Goal: Task Accomplishment & Management: Complete application form

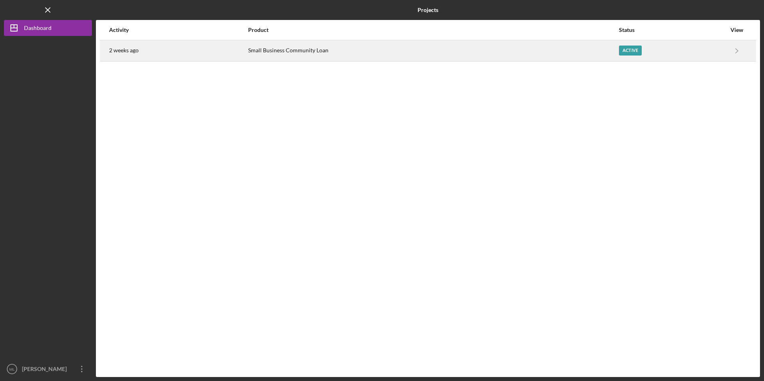
click at [264, 54] on div "Small Business Community Loan" at bounding box center [433, 51] width 370 height 20
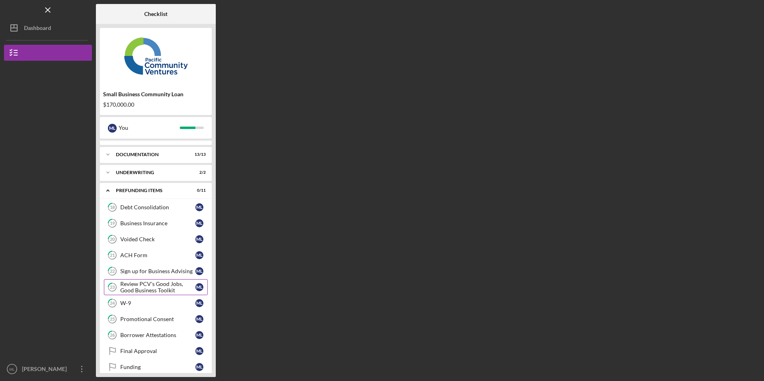
scroll to position [22, 0]
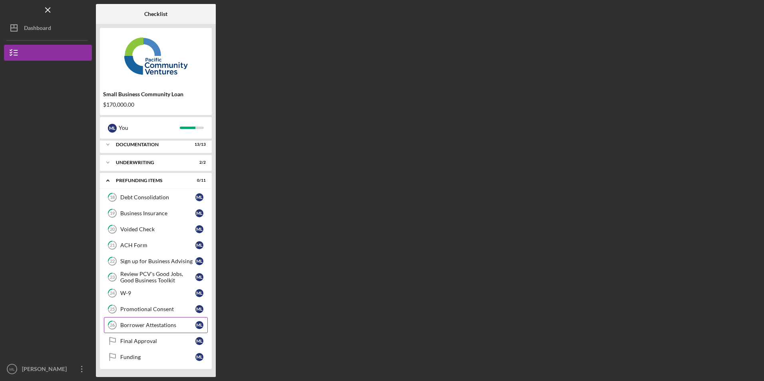
click at [149, 328] on div "Borrower Attestations" at bounding box center [157, 325] width 75 height 6
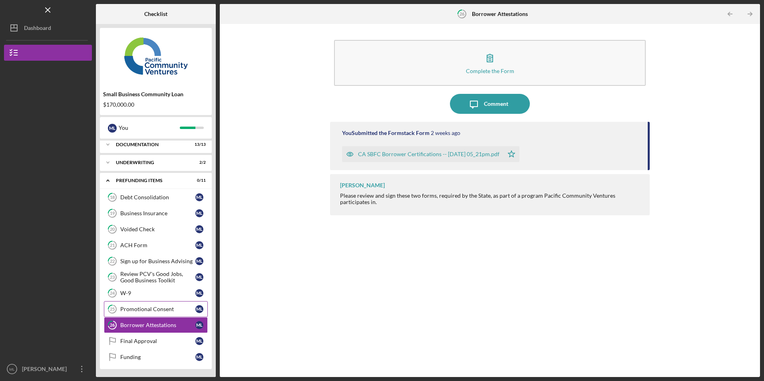
click at [141, 308] on div "Promotional Consent" at bounding box center [157, 309] width 75 height 6
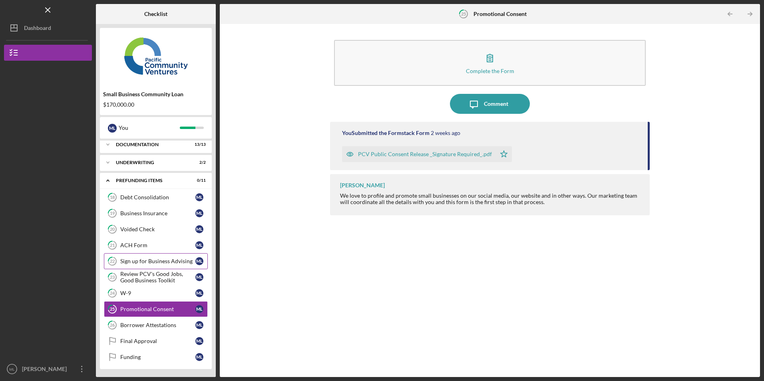
click at [142, 264] on div "Sign up for Business Advising" at bounding box center [157, 261] width 75 height 6
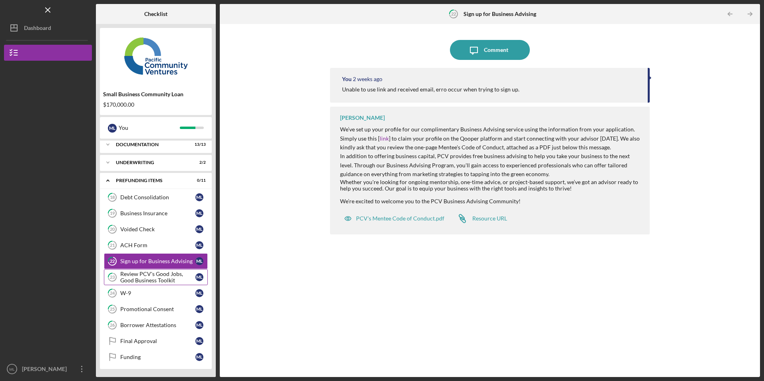
click at [145, 272] on div "Review PCV's Good Jobs, Good Business Toolkit" at bounding box center [157, 277] width 75 height 13
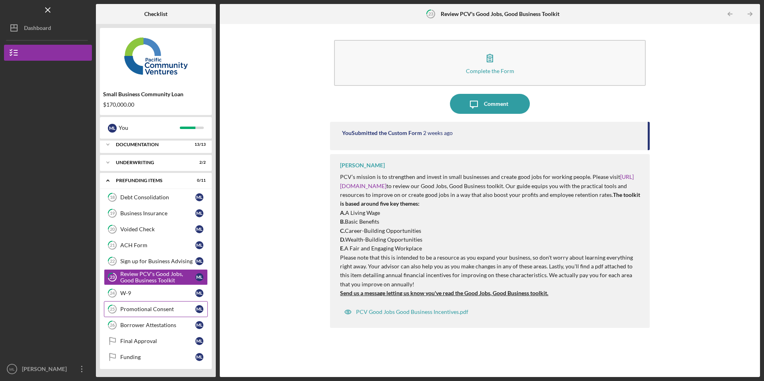
click at [139, 311] on div "Promotional Consent" at bounding box center [157, 309] width 75 height 6
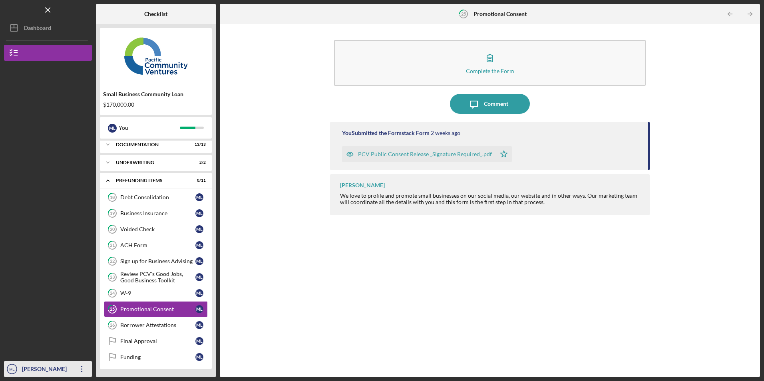
click at [83, 368] on icon "Icon/Overflow" at bounding box center [82, 369] width 20 height 20
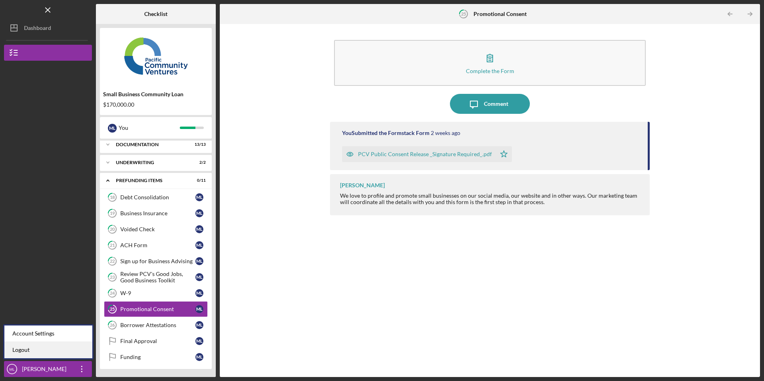
click at [82, 349] on link "Logout" at bounding box center [48, 350] width 88 height 16
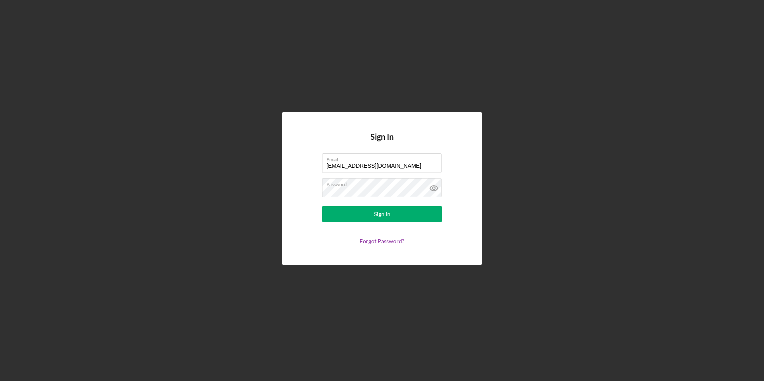
drag, startPoint x: 398, startPoint y: 166, endPoint x: 285, endPoint y: 177, distance: 113.6
click at [285, 177] on div "Sign In Email [EMAIL_ADDRESS][DOMAIN_NAME] Password Sign In Forgot Password?" at bounding box center [382, 188] width 200 height 152
type input "[EMAIL_ADDRESS][DOMAIN_NAME]"
click at [354, 219] on button "Sign In" at bounding box center [382, 214] width 120 height 16
